Goal: Task Accomplishment & Management: Complete application form

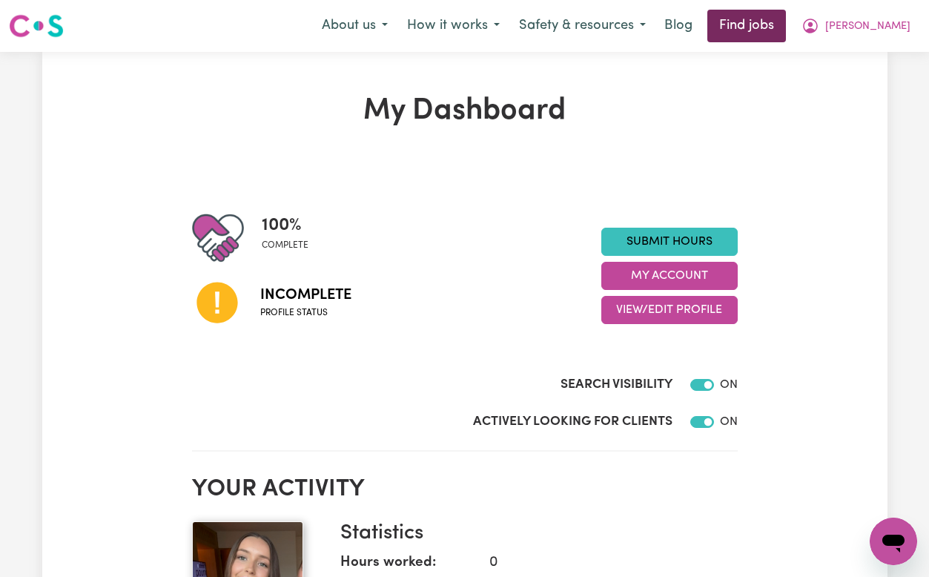
click at [781, 33] on link "Find jobs" at bounding box center [746, 26] width 79 height 33
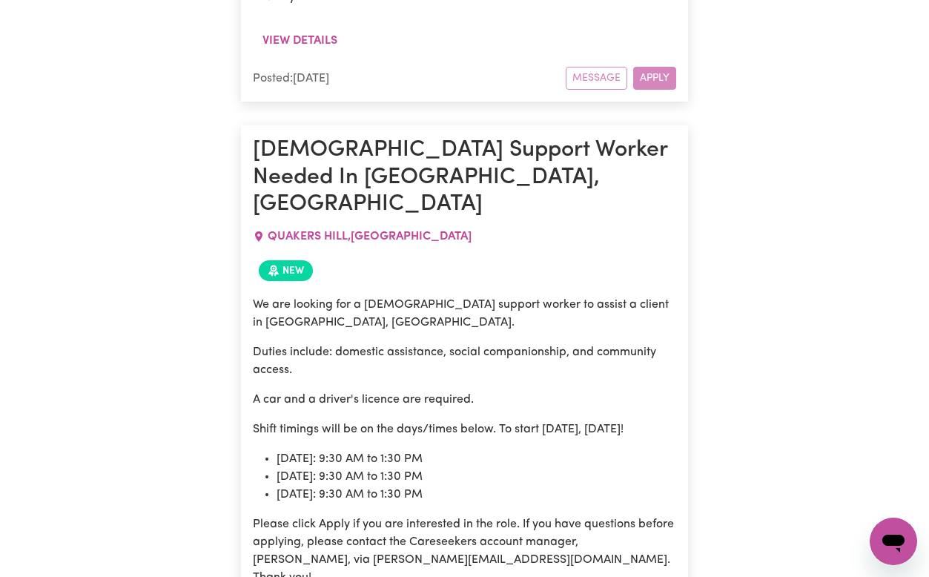
scroll to position [1716, 0]
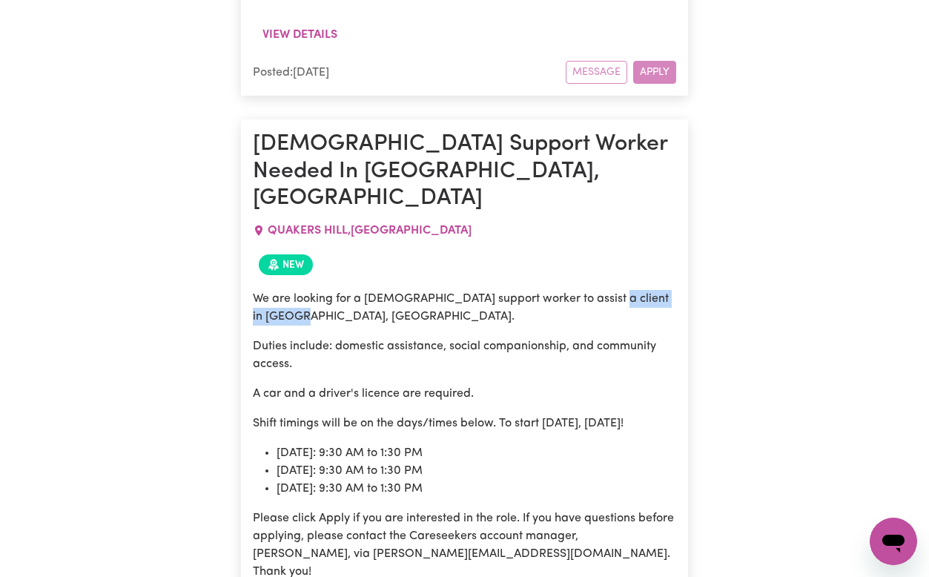
drag, startPoint x: 595, startPoint y: 182, endPoint x: 597, endPoint y: 199, distance: 17.1
click at [597, 290] on p "We are looking for a [DEMOGRAPHIC_DATA] support worker to assist a client in [G…" at bounding box center [464, 308] width 423 height 36
copy p "[GEOGRAPHIC_DATA], [GEOGRAPHIC_DATA]."
click at [409, 290] on div "We are looking for a [DEMOGRAPHIC_DATA] support worker to assist a client in [G…" at bounding box center [464, 435] width 423 height 291
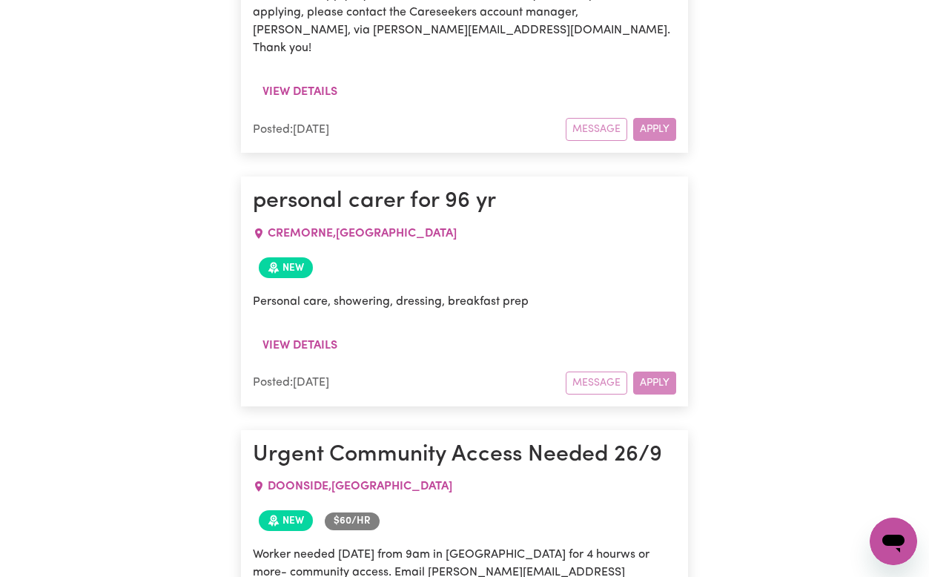
scroll to position [8048, 0]
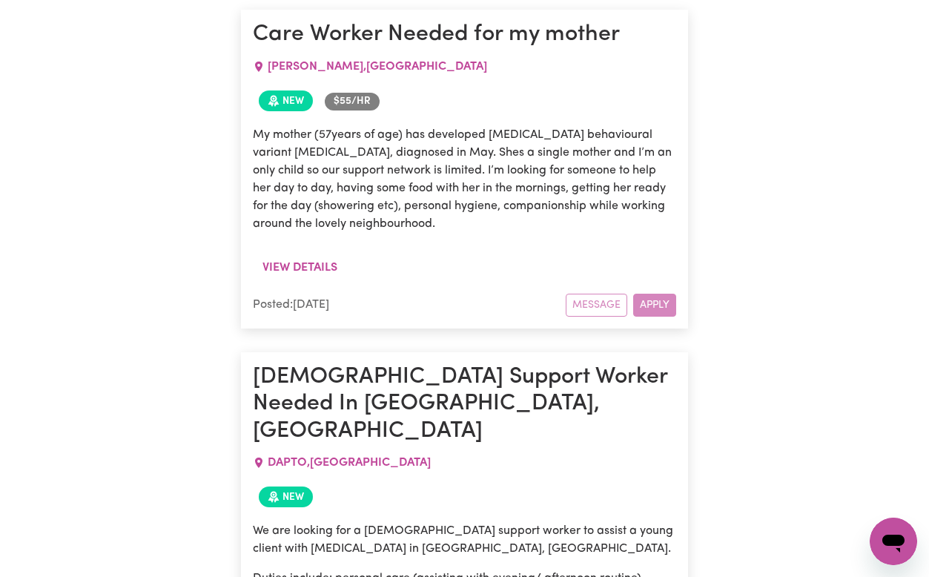
scroll to position [19280, 0]
